Goal: Book appointment/travel/reservation

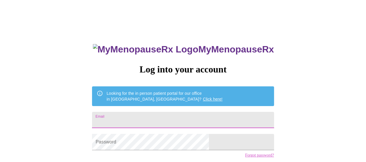
click at [172, 115] on input "Email" at bounding box center [183, 120] width 182 height 16
type input "[EMAIL_ADDRESS][DOMAIN_NAME]"
click at [181, 136] on form "Password" at bounding box center [183, 142] width 182 height 22
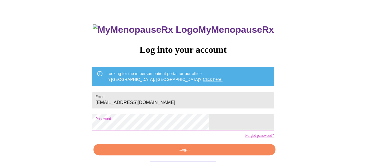
scroll to position [29, 0]
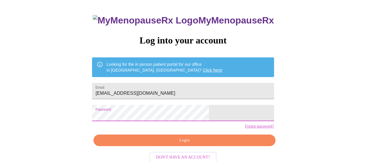
click at [200, 144] on span "Login" at bounding box center [184, 140] width 168 height 7
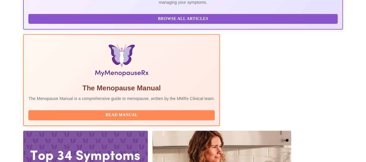
scroll to position [162, 0]
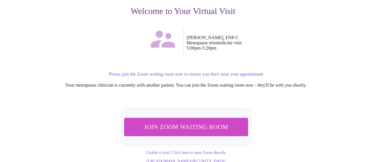
scroll to position [87, 0]
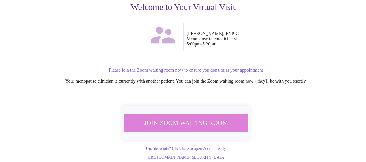
click at [205, 117] on span "Join Zoom Waiting Room" at bounding box center [185, 122] width 109 height 11
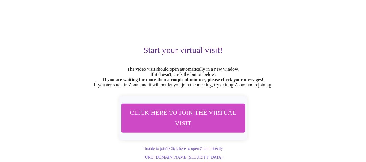
scroll to position [3, 0]
